Goal: Task Accomplishment & Management: Complete application form

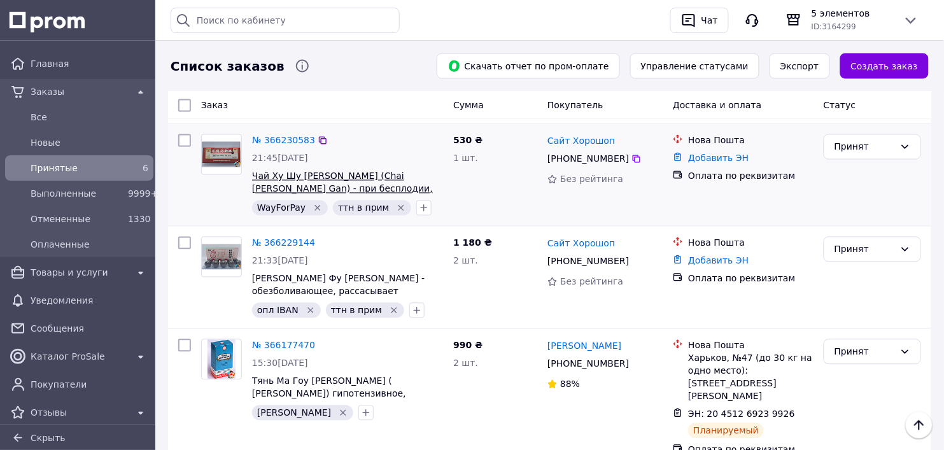
scroll to position [546, 0]
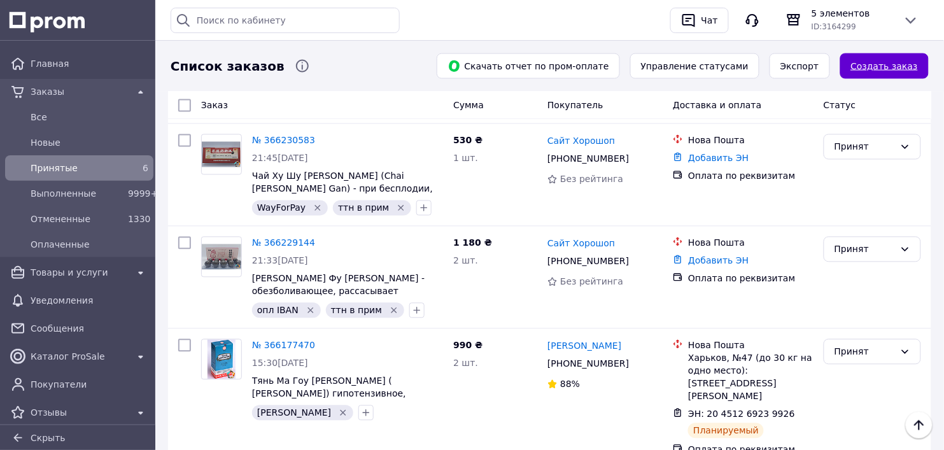
click at [877, 62] on link "Создать заказ" at bounding box center [884, 65] width 88 height 25
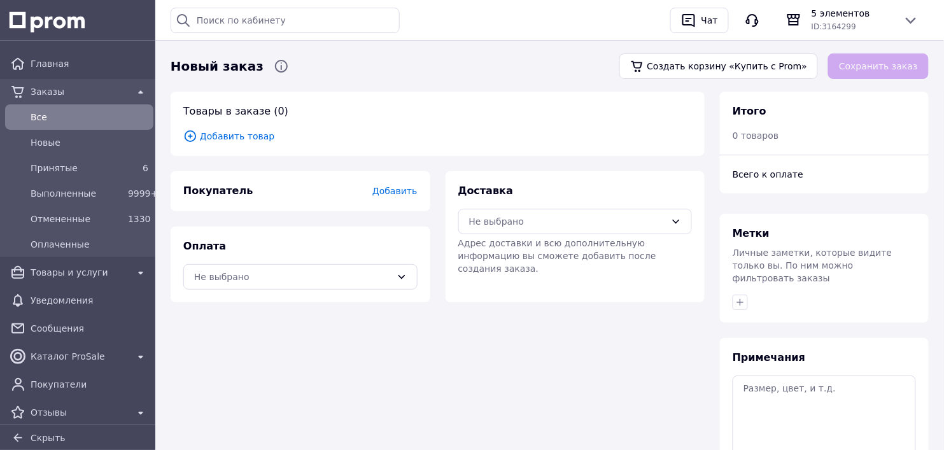
click at [233, 134] on span "Добавить товар" at bounding box center [437, 136] width 509 height 14
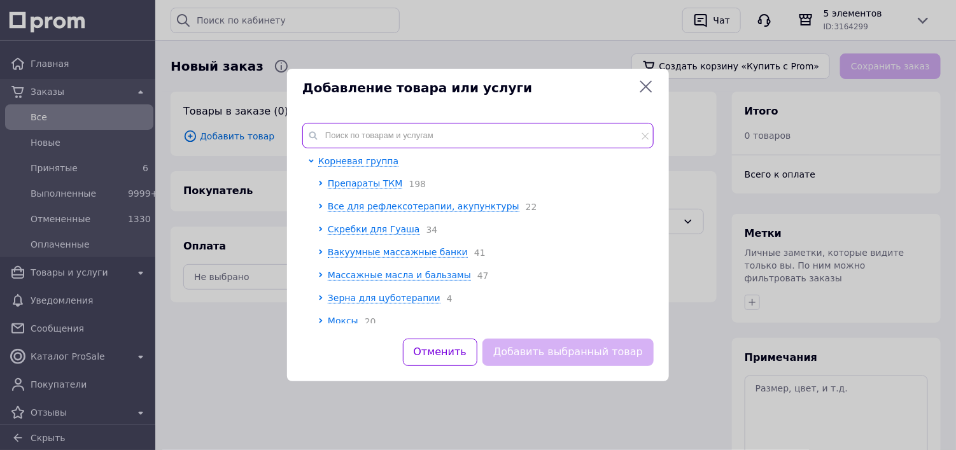
click at [341, 131] on input "text" at bounding box center [477, 135] width 351 height 25
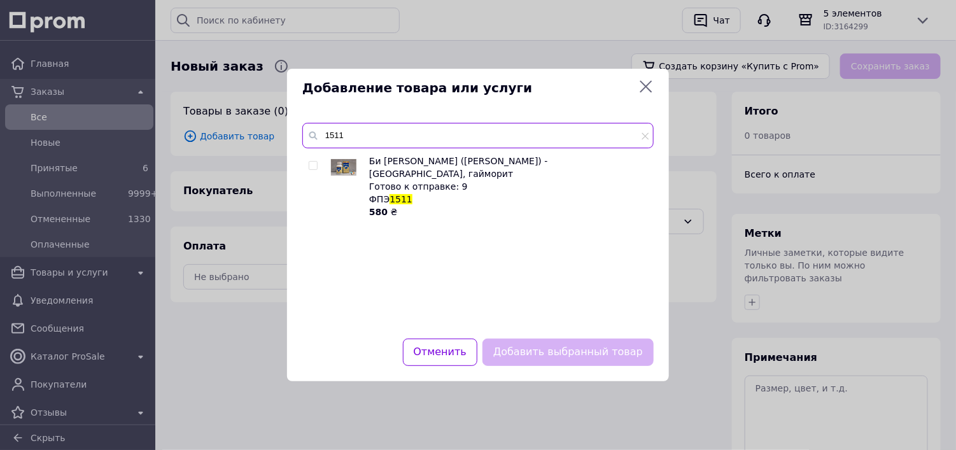
type input "1511"
drag, startPoint x: 310, startPoint y: 163, endPoint x: 335, endPoint y: 213, distance: 56.1
click at [310, 167] on input "checkbox" at bounding box center [313, 166] width 8 height 8
checkbox input "true"
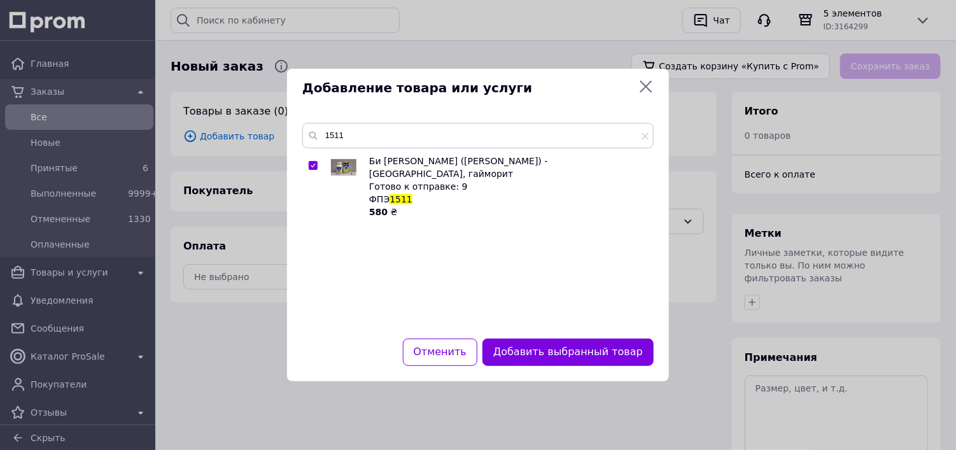
click at [533, 350] on button "Добавить выбранный товар" at bounding box center [568, 352] width 171 height 27
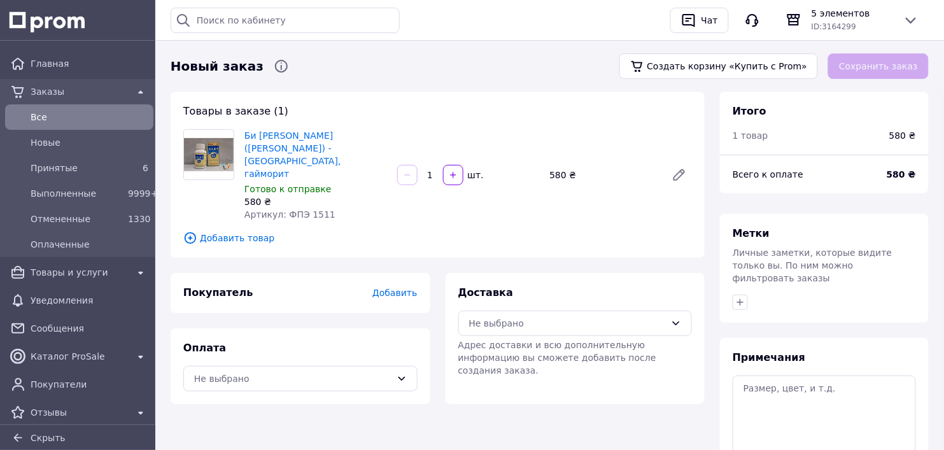
click at [398, 288] on span "Добавить" at bounding box center [394, 293] width 45 height 10
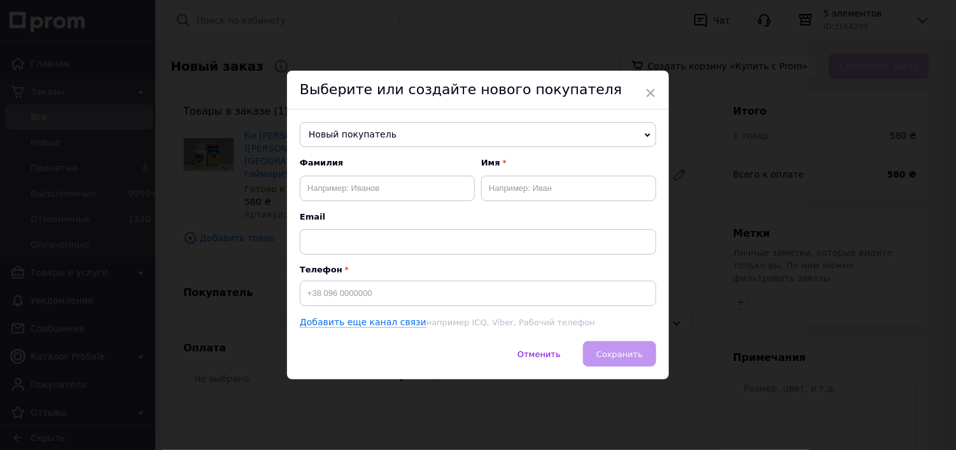
click at [339, 131] on span "Новый покупатель" at bounding box center [478, 134] width 356 height 25
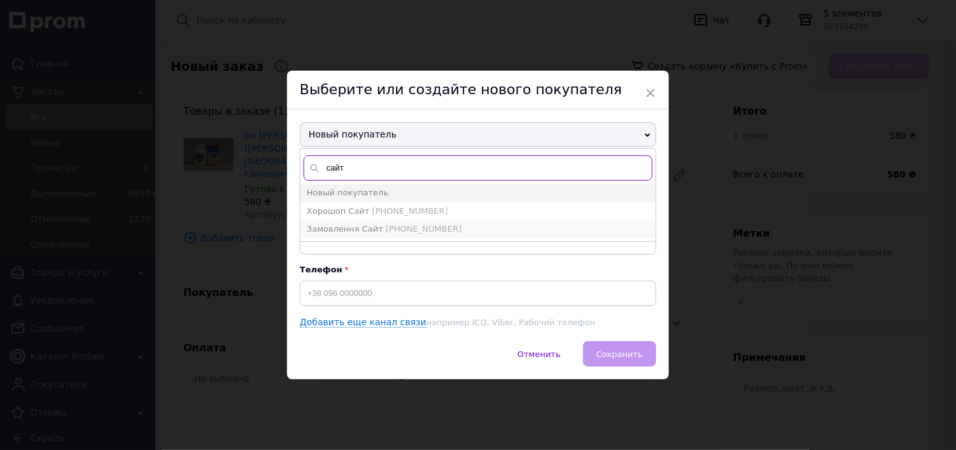
type input "сайт"
click at [335, 224] on span "Замовлення Сайт" at bounding box center [345, 229] width 76 height 10
type input "Замовлення Сайт"
type input "[PHONE_NUMBER]"
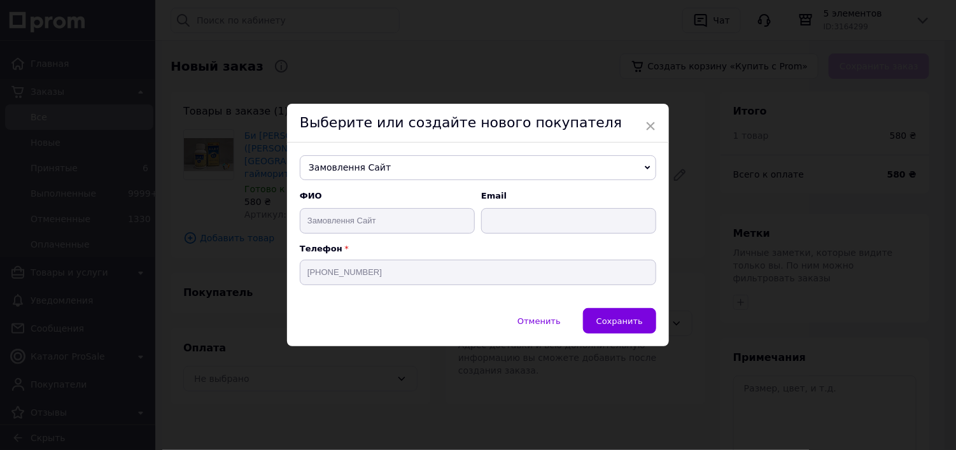
click at [625, 329] on button "Сохранить" at bounding box center [619, 320] width 73 height 25
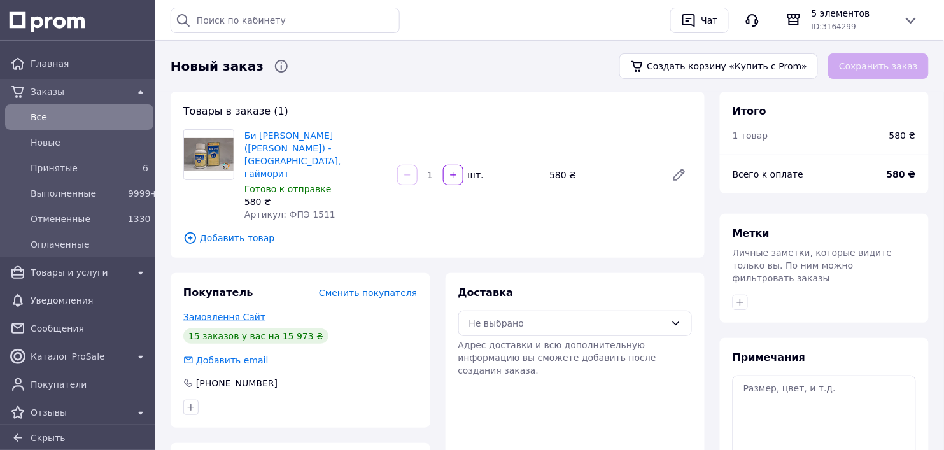
click at [218, 312] on link "Замовлення Сайт" at bounding box center [224, 317] width 82 height 10
